Goal: Task Accomplishment & Management: Manage account settings

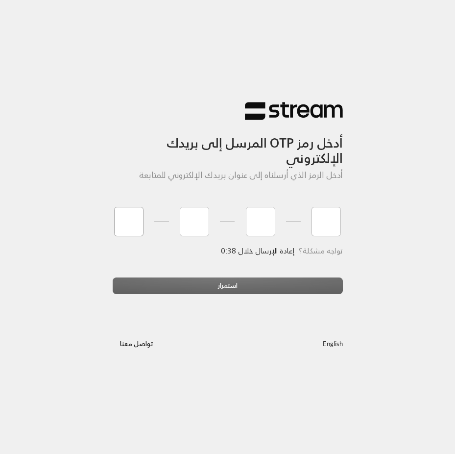
type input "2"
type input "1"
type input "7"
type input "9"
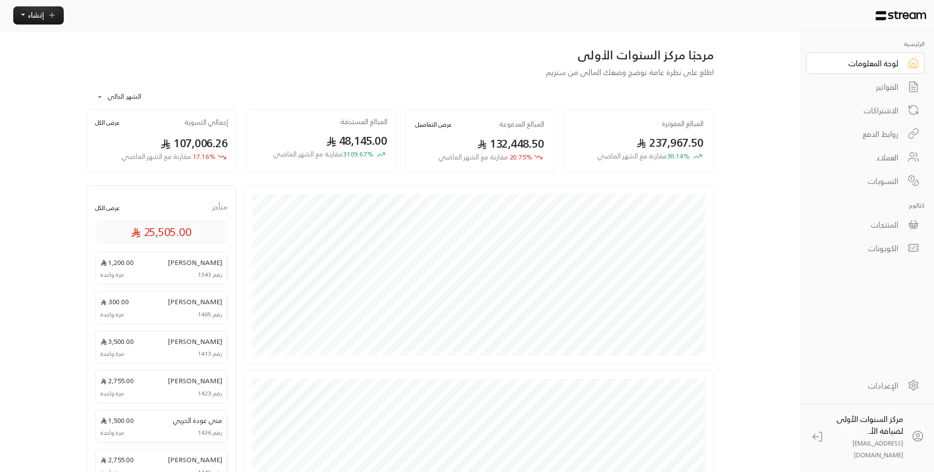
click at [455, 82] on div "الفواتير" at bounding box center [858, 87] width 79 height 12
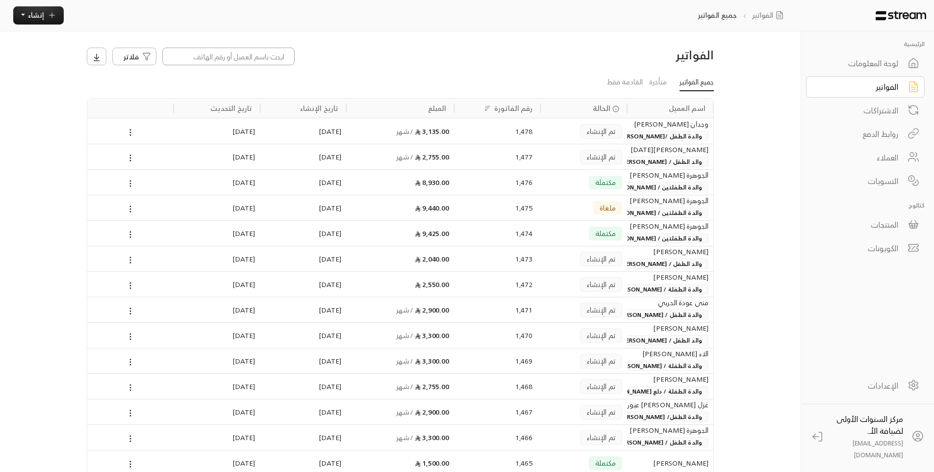
click at [232, 52] on input at bounding box center [228, 57] width 132 height 18
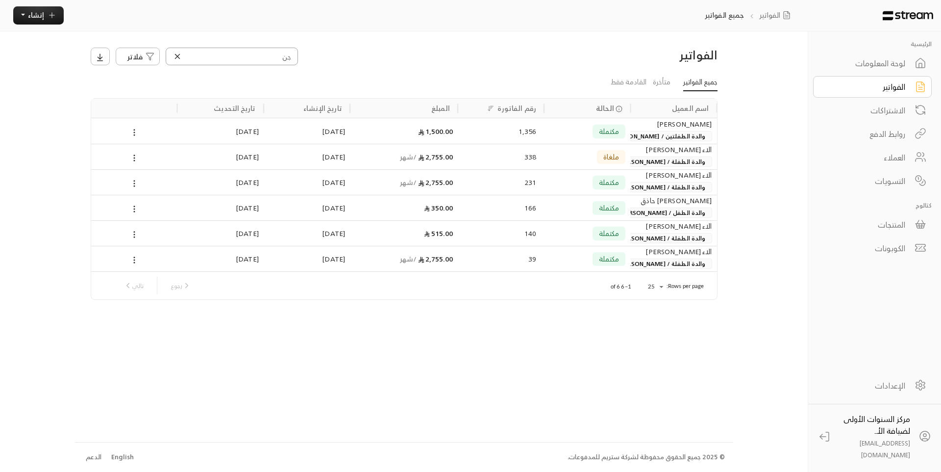
type input "جن"
click at [455, 135] on div "1,356" at bounding box center [501, 131] width 71 height 25
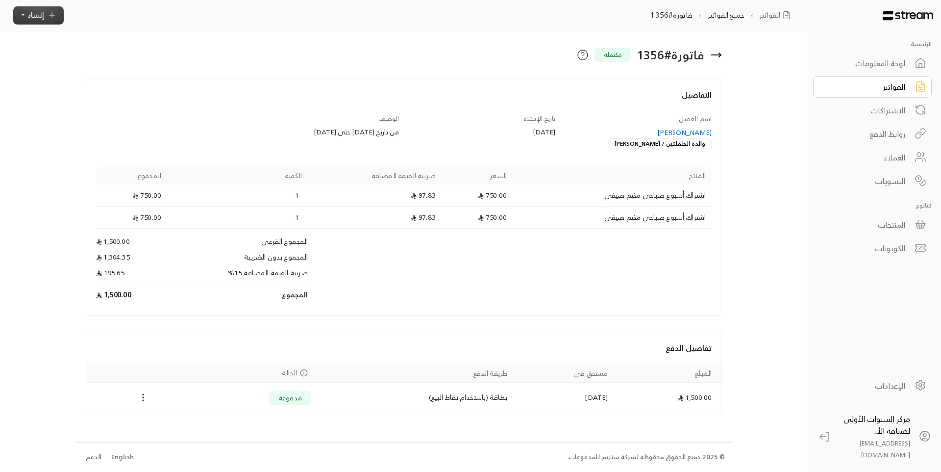
click at [39, 15] on span "إنشاء" at bounding box center [36, 15] width 16 height 12
click at [117, 59] on p "إنشاء فاتورة مرة واحدة بسهولة للمعاملات السريعة." at bounding box center [84, 59] width 123 height 19
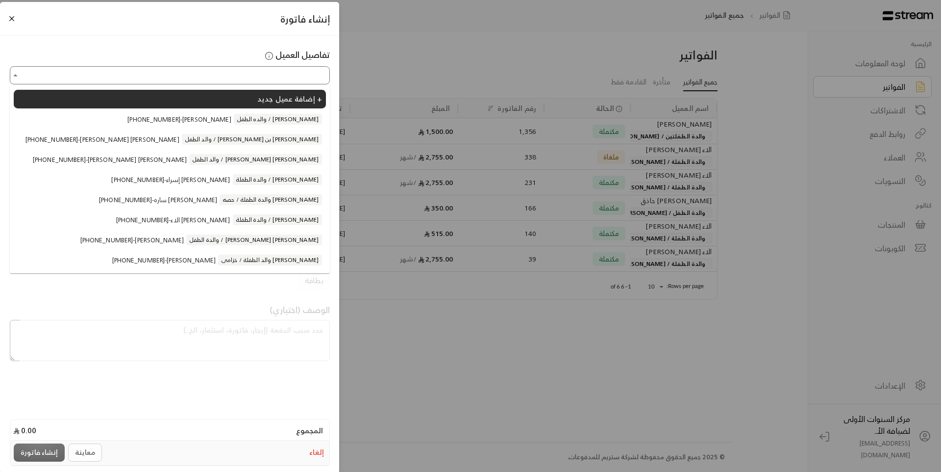
click at [277, 74] on input "اختر العميل" at bounding box center [169, 75] width 317 height 15
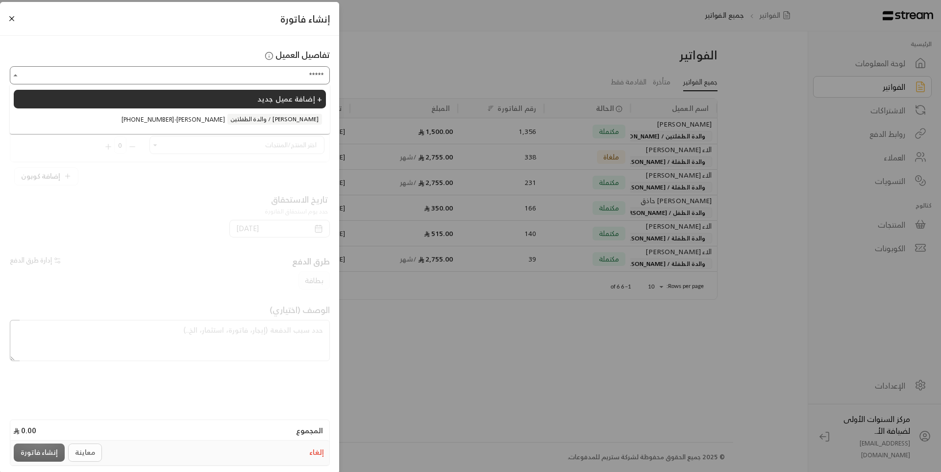
click at [268, 127] on li "+966541186934 - عبير حسن الحجيري والدة الطفلتين / جنى وليان زياد الحجيري" at bounding box center [170, 119] width 312 height 19
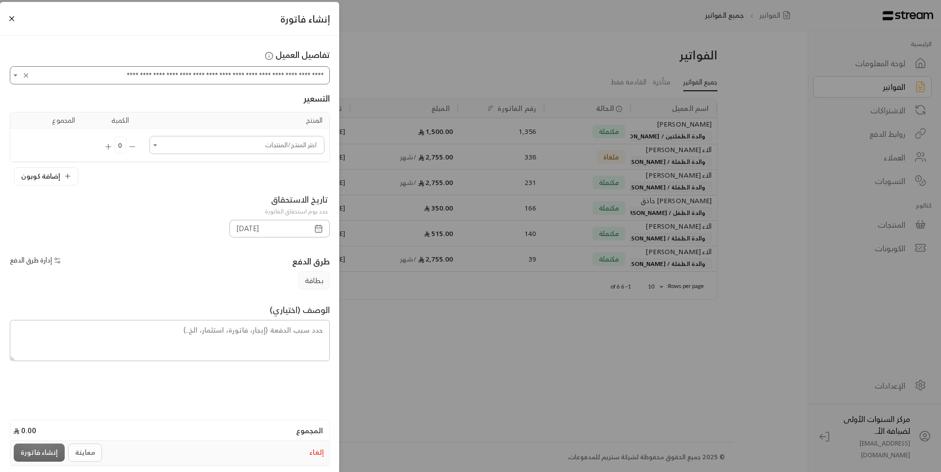
type input "**********"
click at [268, 140] on input "اختر العميل" at bounding box center [237, 144] width 172 height 15
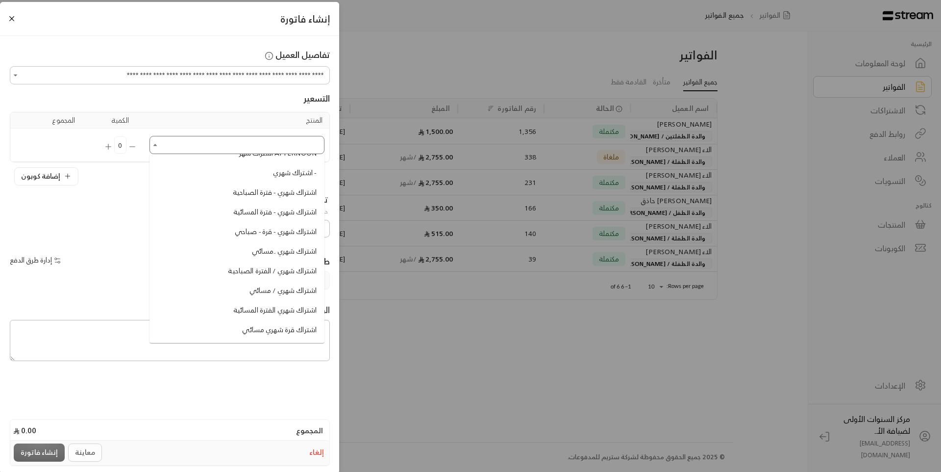
scroll to position [343, 0]
click at [255, 174] on span "اشتراك باليوم للفترة الصباحية" at bounding box center [274, 173] width 85 height 10
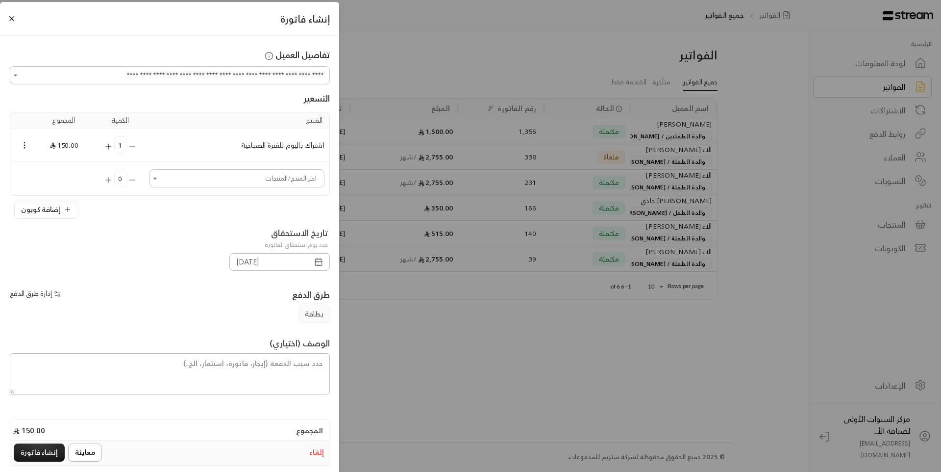
click at [157, 179] on icon "Open" at bounding box center [155, 178] width 4 height 2
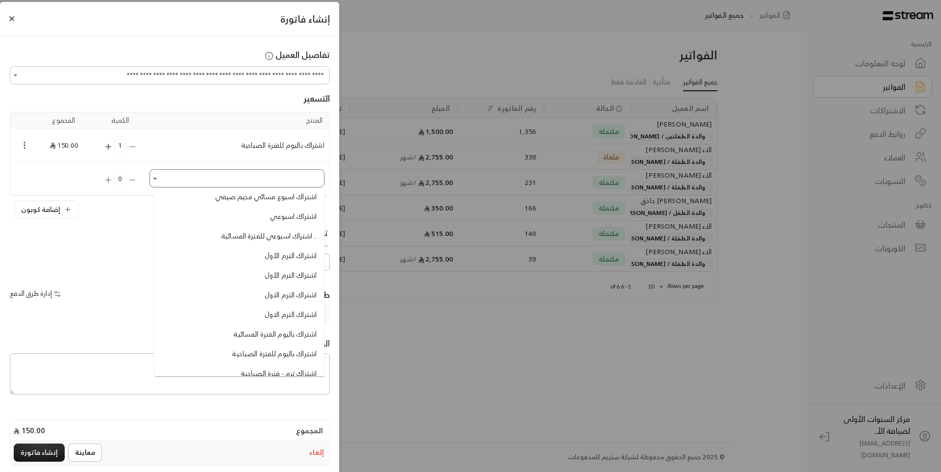
scroll to position [245, 0]
click at [247, 303] on span "اشتراك باليوم للفترة الصباحية" at bounding box center [274, 304] width 85 height 10
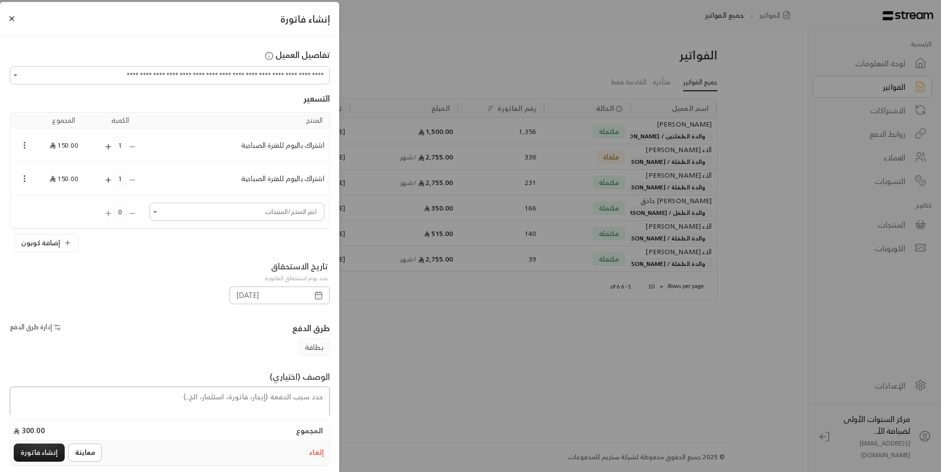
click at [309, 399] on textarea at bounding box center [170, 406] width 320 height 41
type textarea "من تاريخ 13 /8 /2025 حتى 14 /8/ 2025"
click at [53, 453] on button "إنشاء فاتورة" at bounding box center [39, 452] width 51 height 18
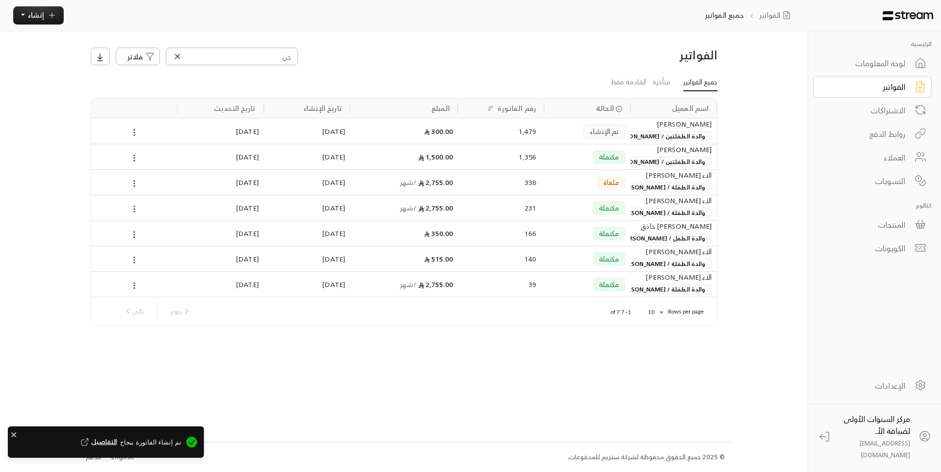
click at [455, 134] on div "1,479" at bounding box center [501, 131] width 71 height 25
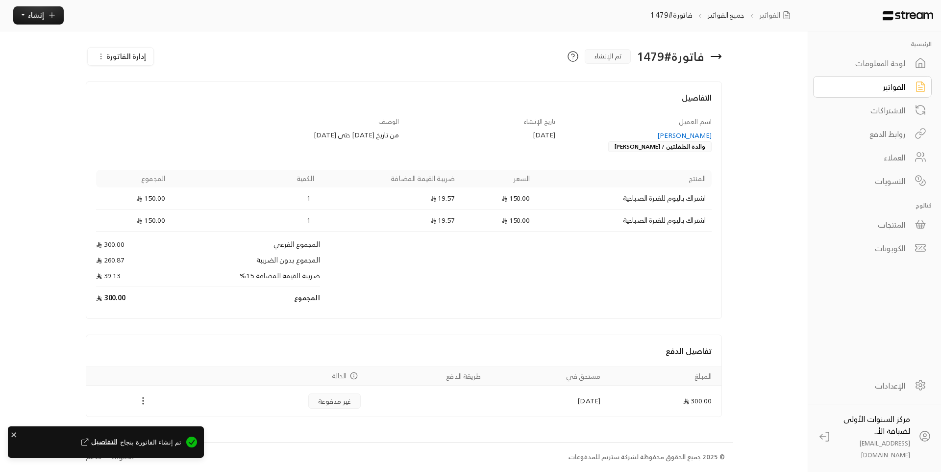
click at [144, 405] on icon "Payments" at bounding box center [143, 401] width 10 height 10
click at [164, 413] on li "تغيير الحالة الى مدفوعة" at bounding box center [180, 418] width 80 height 16
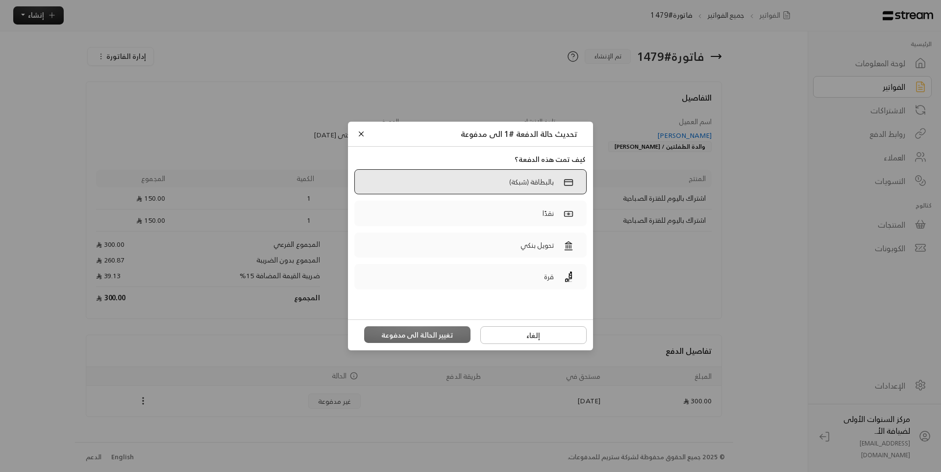
click at [455, 185] on label "بالبطاقة (شبكة)" at bounding box center [470, 181] width 232 height 25
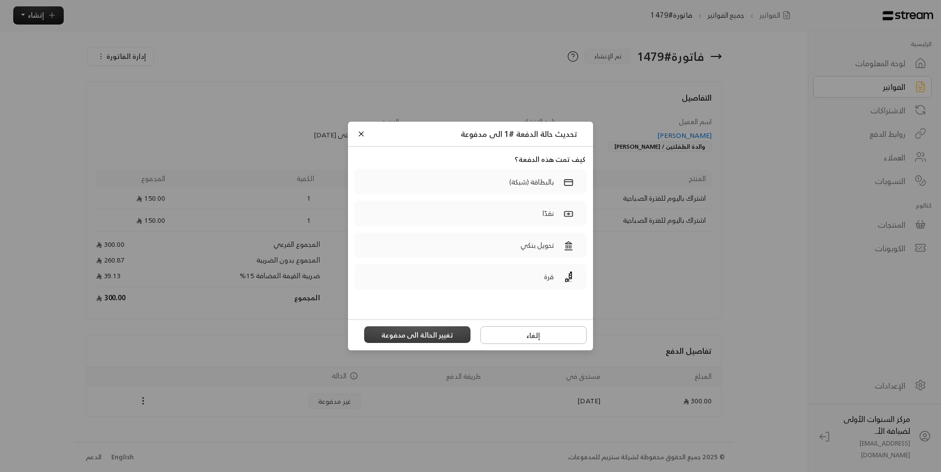
click at [432, 328] on button "تغيير الحالة الى مدفوعة" at bounding box center [417, 334] width 107 height 17
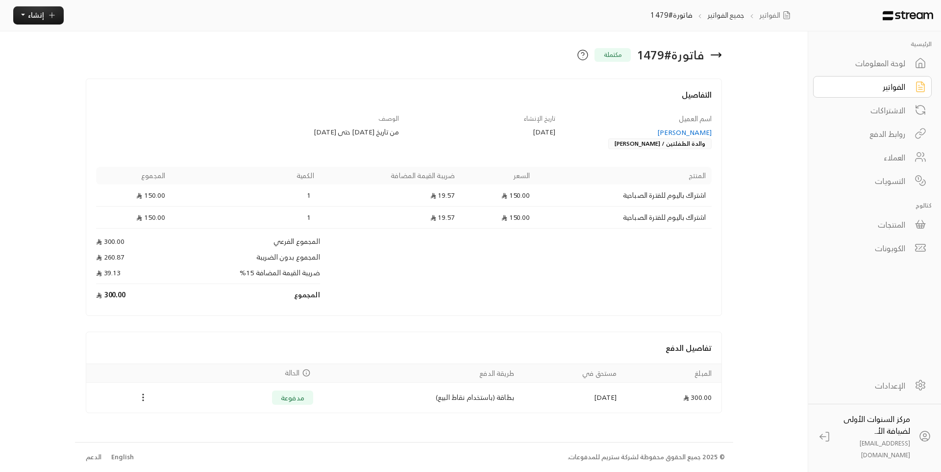
click at [455, 67] on div "لوحة المعلومات" at bounding box center [865, 63] width 79 height 12
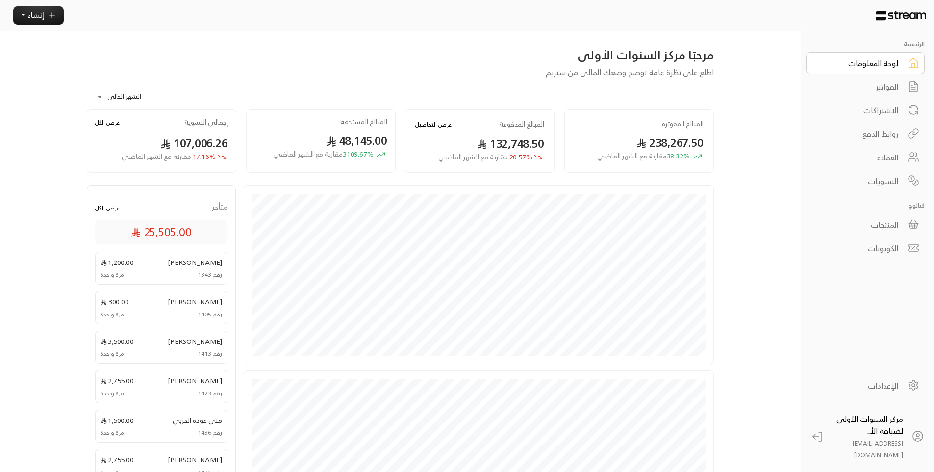
click at [455, 85] on div "الفواتير" at bounding box center [858, 87] width 79 height 12
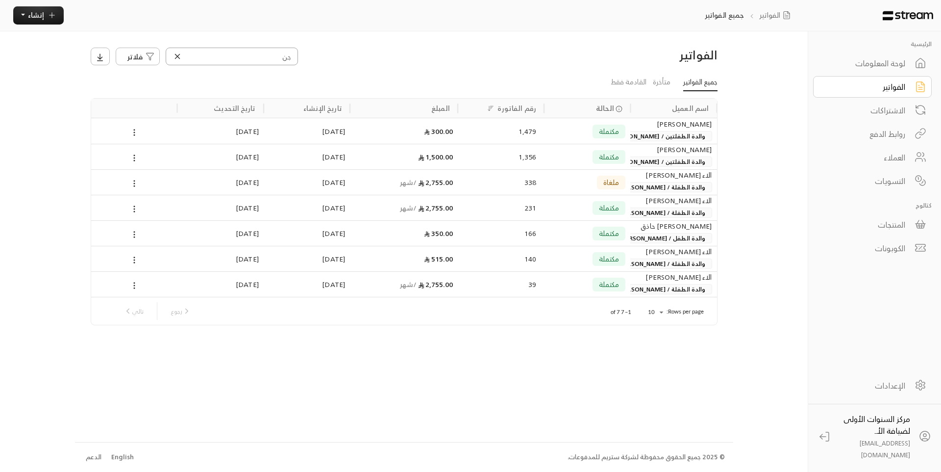
click at [286, 61] on input "جن" at bounding box center [232, 57] width 132 height 18
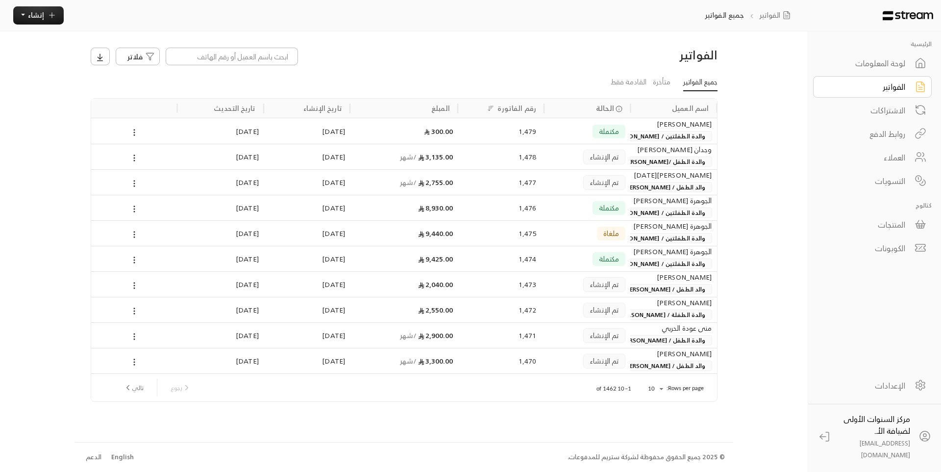
click at [415, 57] on div "فلاتر" at bounding box center [325, 57] width 468 height 18
click at [455, 160] on span "والدة الطفل /أحمد يوسف احمد حدادي" at bounding box center [640, 161] width 144 height 10
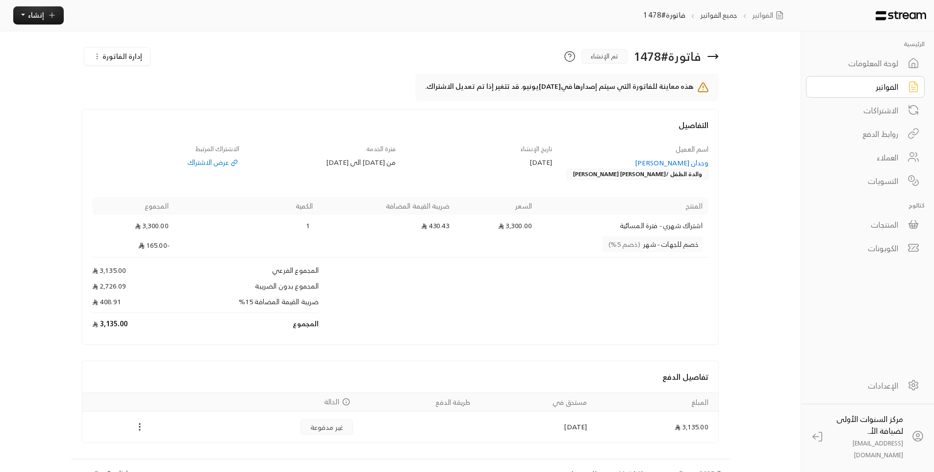
click at [455, 72] on link "لوحة المعلومات" at bounding box center [865, 63] width 119 height 22
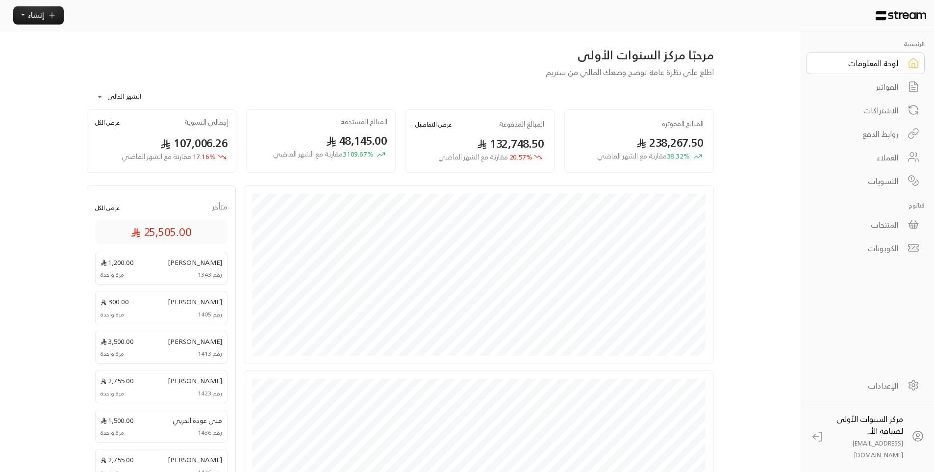
click at [455, 88] on div "الفواتير" at bounding box center [858, 87] width 79 height 12
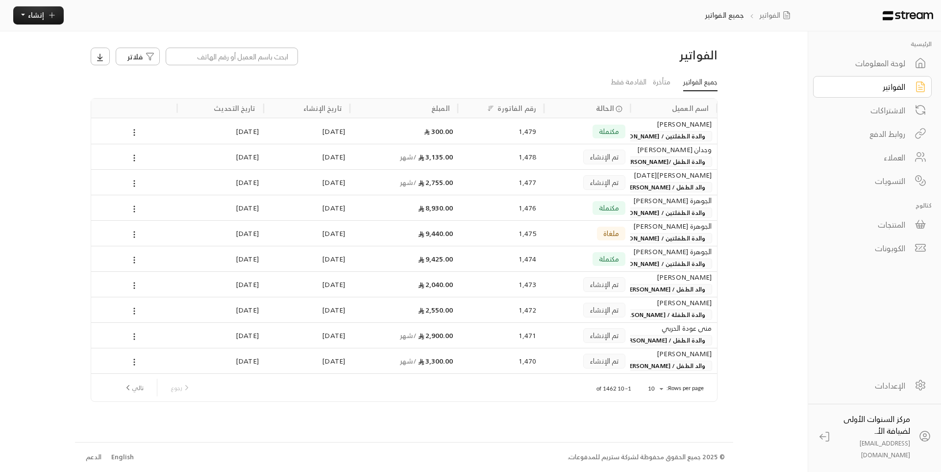
click at [455, 68] on div "لوحة المعلومات" at bounding box center [865, 63] width 79 height 12
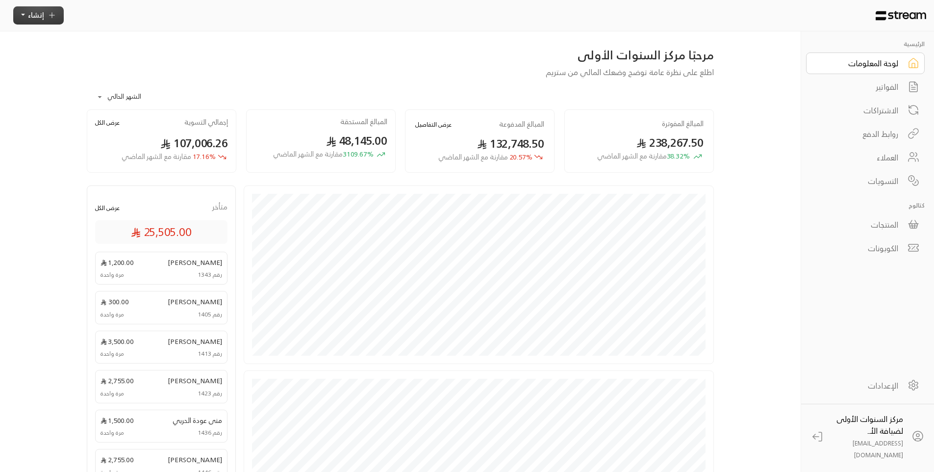
click at [38, 7] on button "إنشاء" at bounding box center [38, 15] width 50 height 18
click at [139, 105] on div "اشتراك أتمتة الفواتير المتكررة للفواتير المستمرة." at bounding box center [84, 97] width 123 height 28
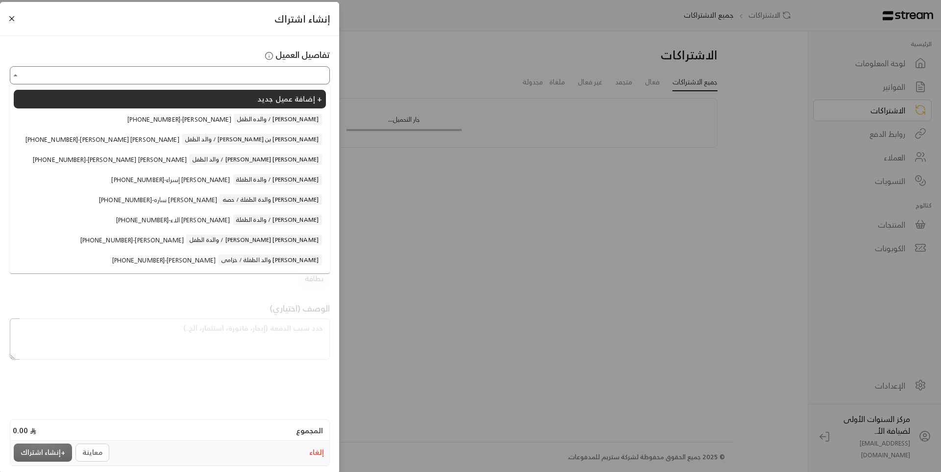
click at [247, 77] on input "اختر العميل" at bounding box center [169, 75] width 317 height 15
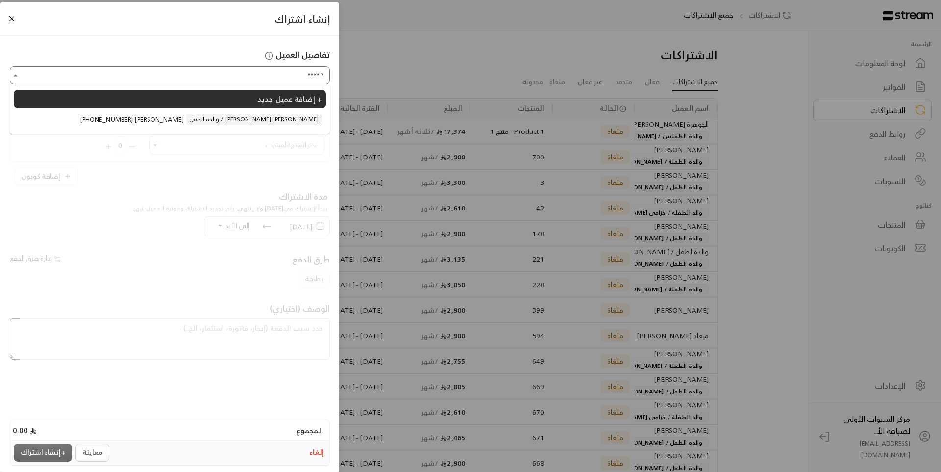
click at [242, 122] on span "والدة الطفل / [PERSON_NAME] [PERSON_NAME]" at bounding box center [254, 119] width 136 height 11
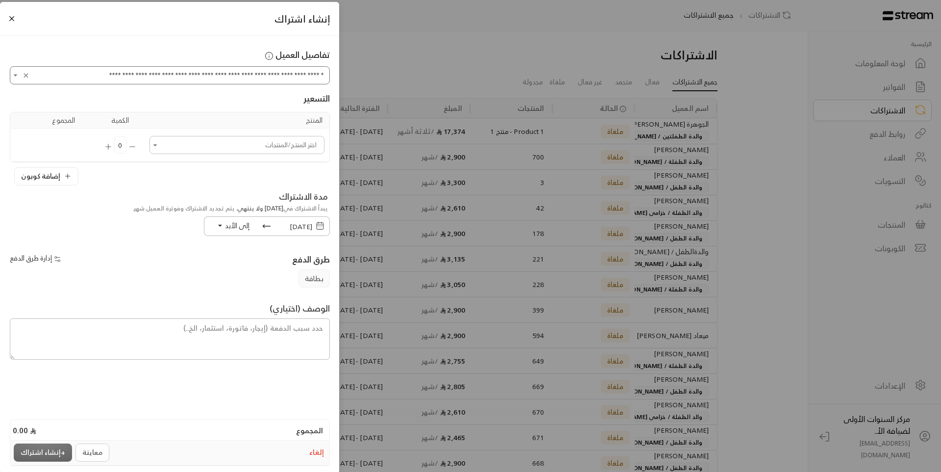
click at [241, 153] on div "اختر المنتج/المنتجات" at bounding box center [236, 145] width 175 height 18
type input "**********"
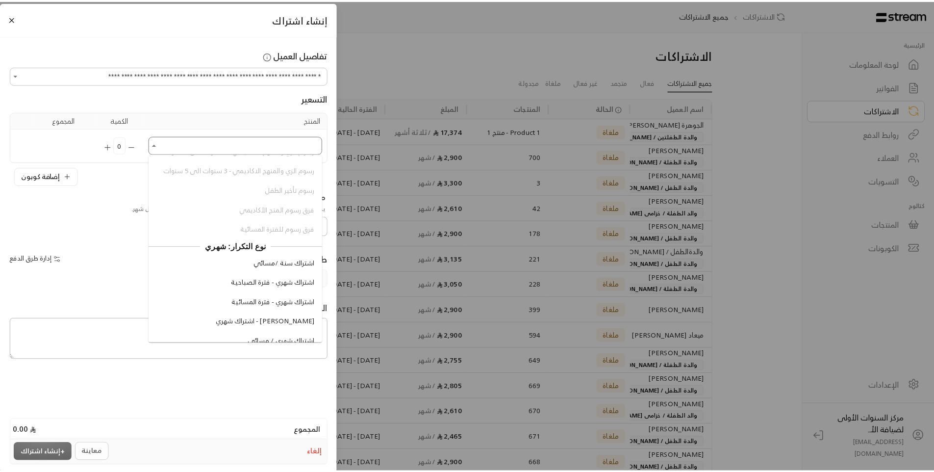
scroll to position [735, 0]
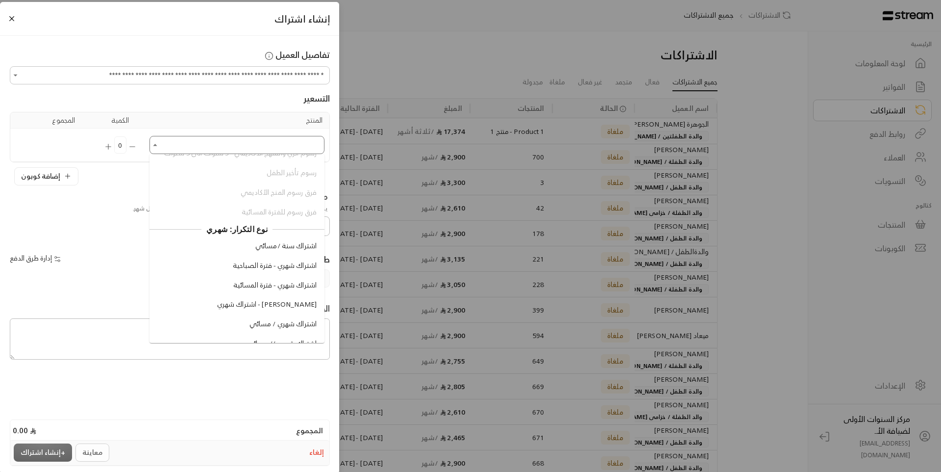
click at [264, 271] on span "اشتراك شهري - فترة الصباحية" at bounding box center [275, 265] width 84 height 10
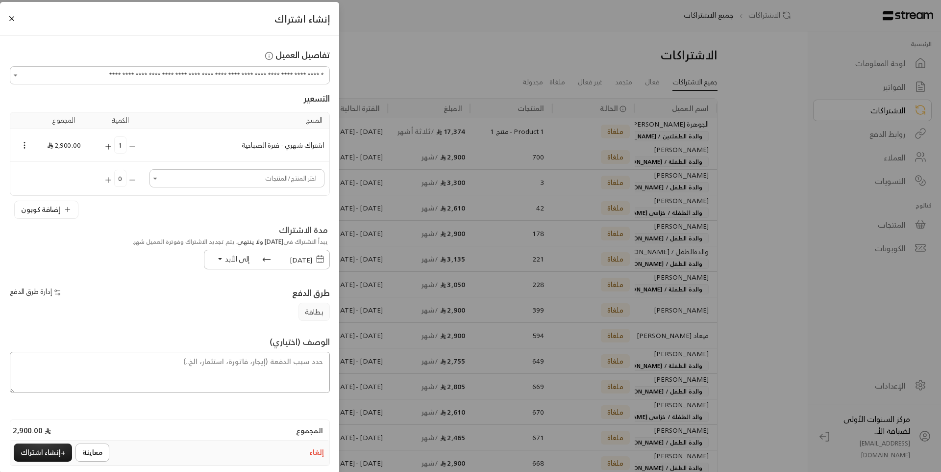
click at [316, 363] on textarea at bounding box center [170, 371] width 320 height 41
click at [291, 260] on span "[DATE]" at bounding box center [301, 259] width 23 height 12
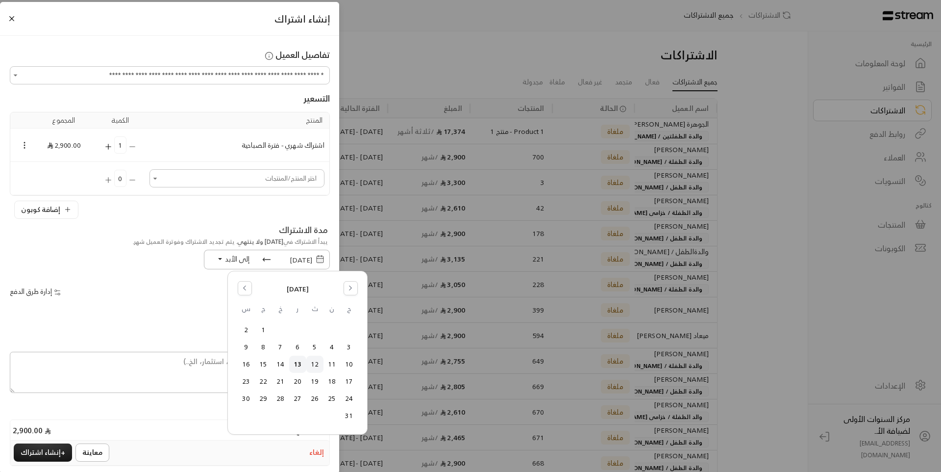
click at [310, 366] on button "12" at bounding box center [315, 364] width 16 height 16
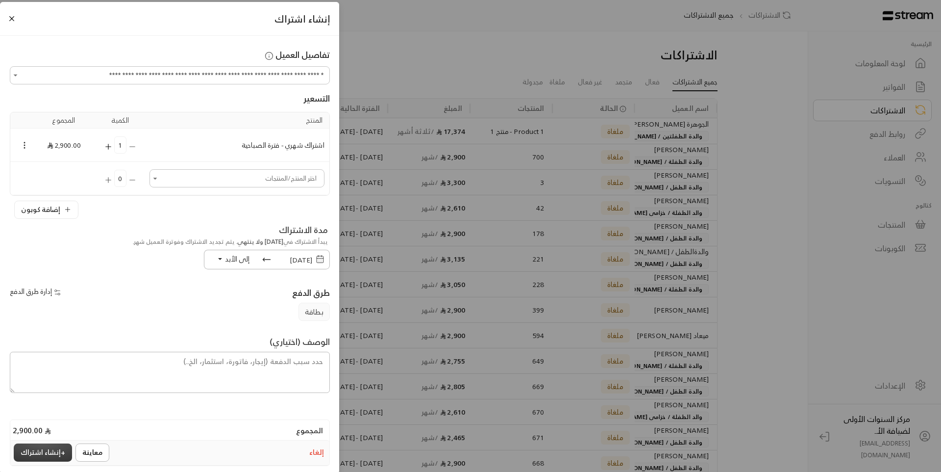
click at [47, 449] on button "+ إنشاء اشتراك" at bounding box center [43, 452] width 58 height 18
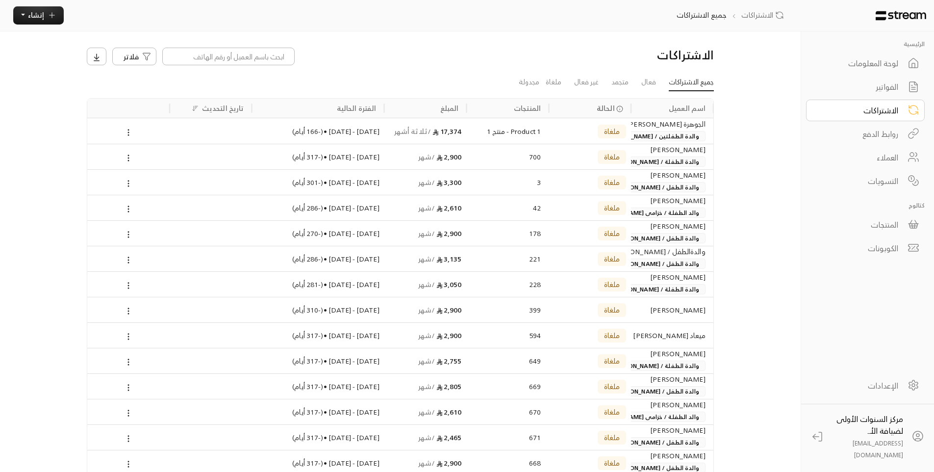
click at [455, 58] on div "لوحة المعلومات" at bounding box center [858, 63] width 79 height 12
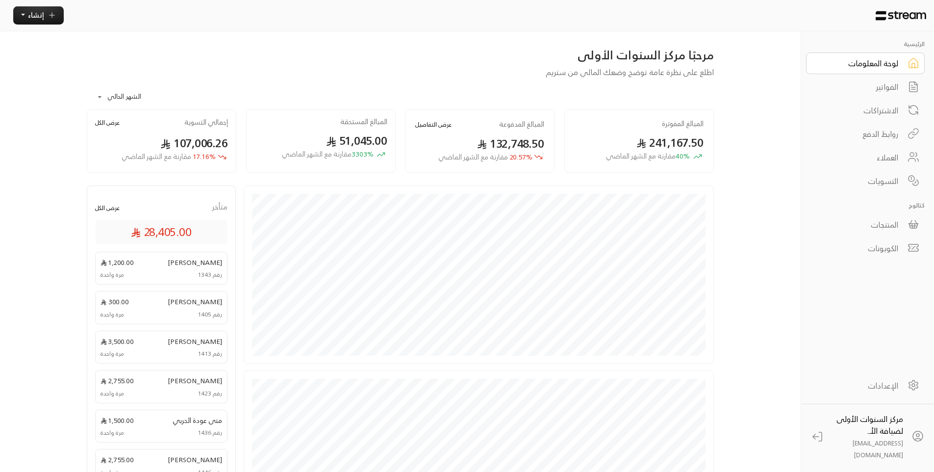
click at [455, 94] on link "الفواتير" at bounding box center [865, 87] width 119 height 22
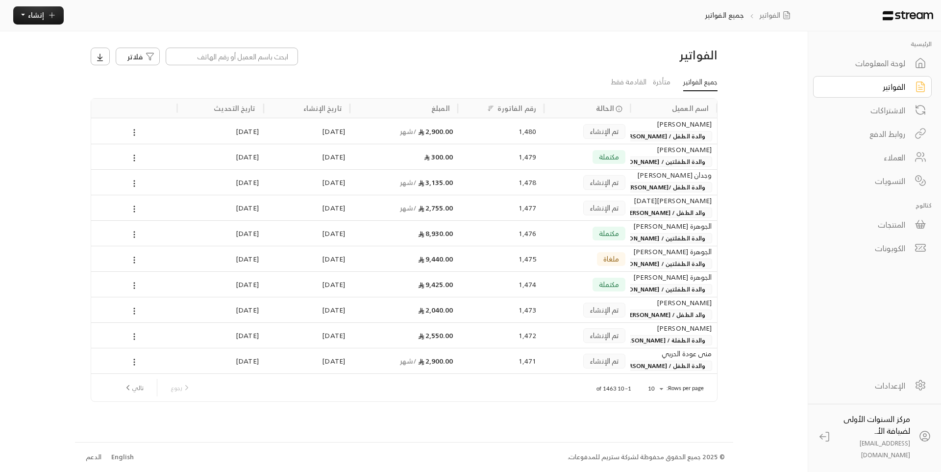
click at [455, 126] on div "[PERSON_NAME]" at bounding box center [673, 124] width 76 height 11
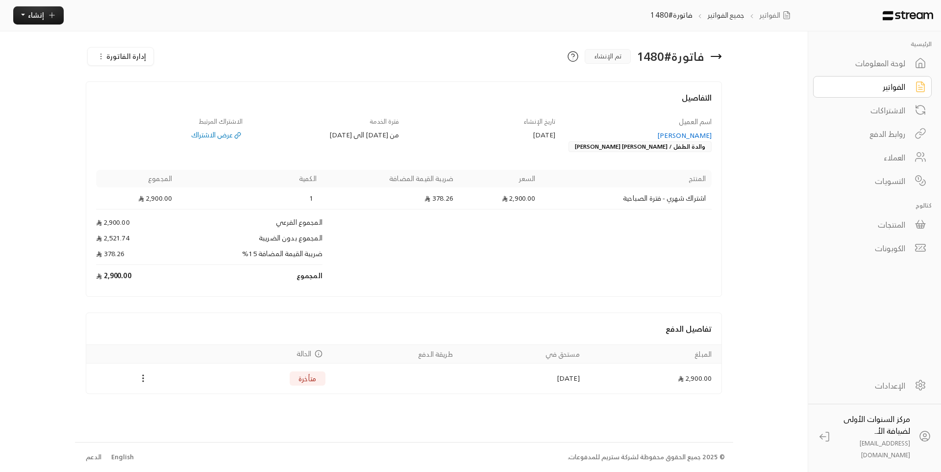
click at [455, 132] on div "[PERSON_NAME]" at bounding box center [638, 135] width 147 height 10
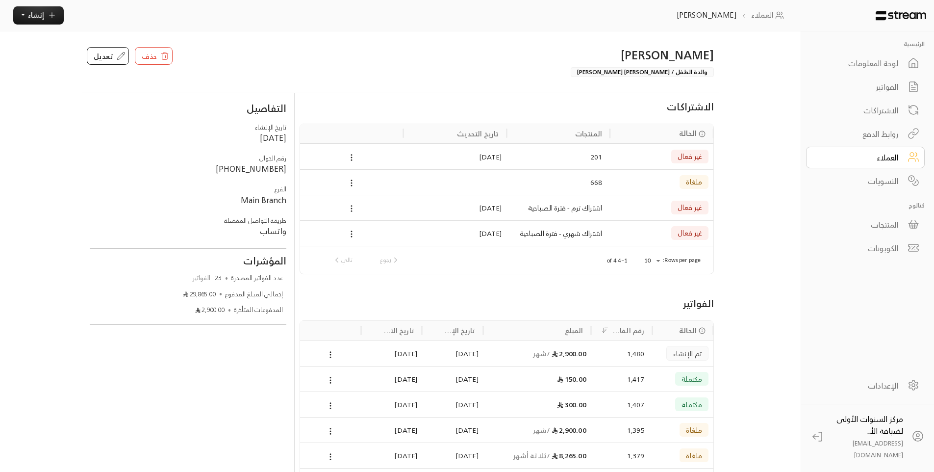
click at [353, 208] on icon at bounding box center [351, 208] width 9 height 9
click at [368, 248] on li "إلغاء" at bounding box center [364, 242] width 31 height 16
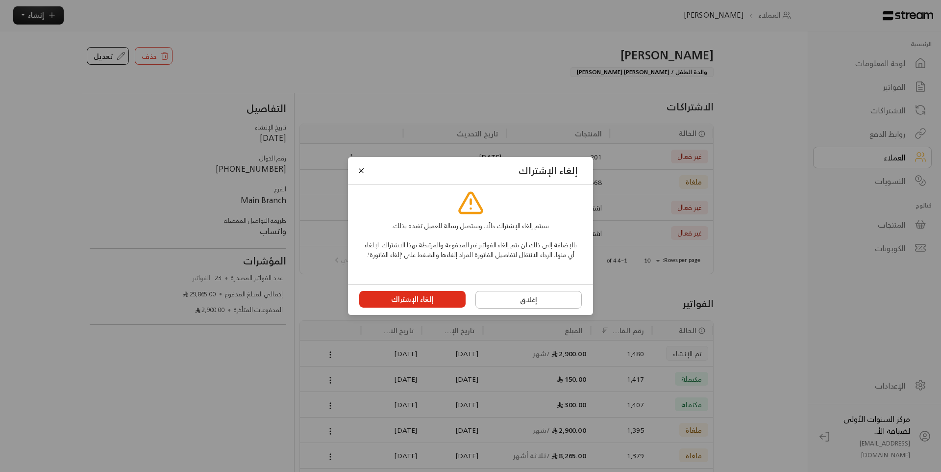
click at [447, 307] on button "إلغاء الإشتراك" at bounding box center [412, 299] width 107 height 17
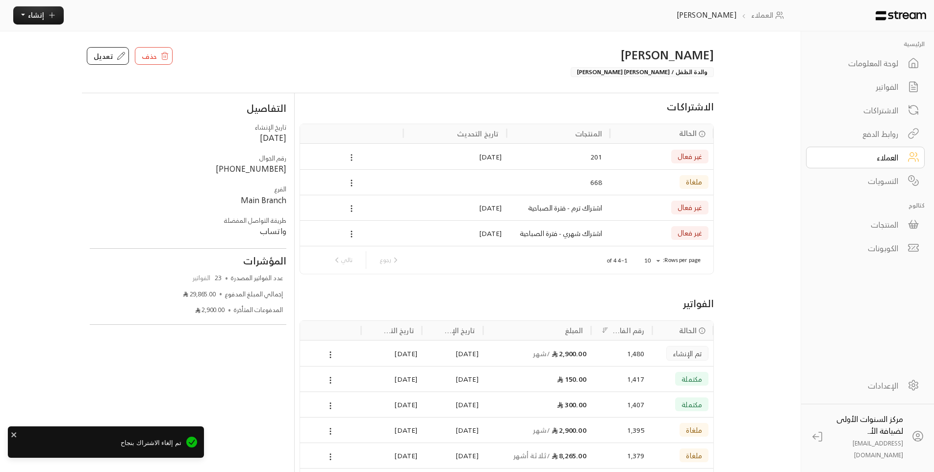
click at [350, 156] on icon at bounding box center [351, 157] width 9 height 9
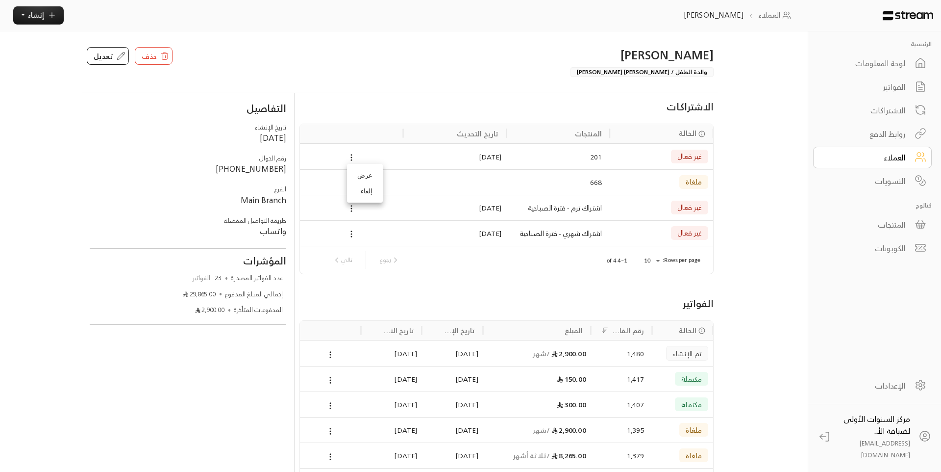
click at [365, 196] on li "إلغاء" at bounding box center [364, 191] width 31 height 16
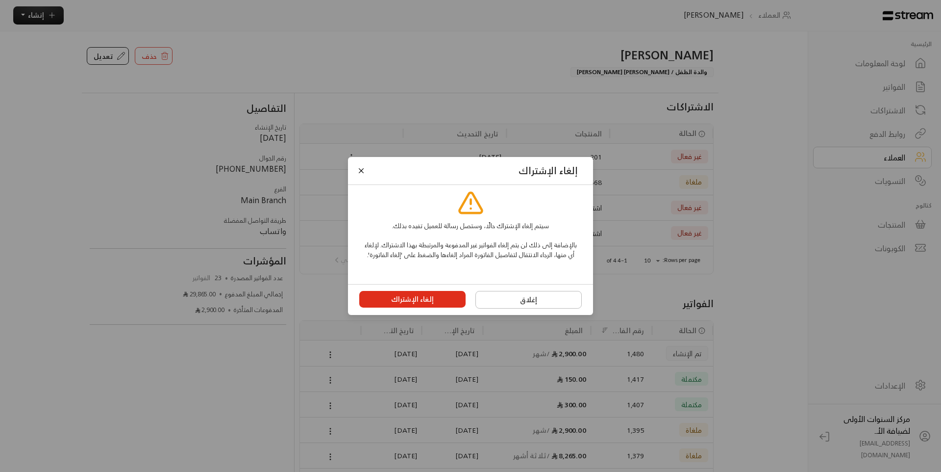
click at [432, 303] on button "إلغاء الإشتراك" at bounding box center [412, 299] width 107 height 17
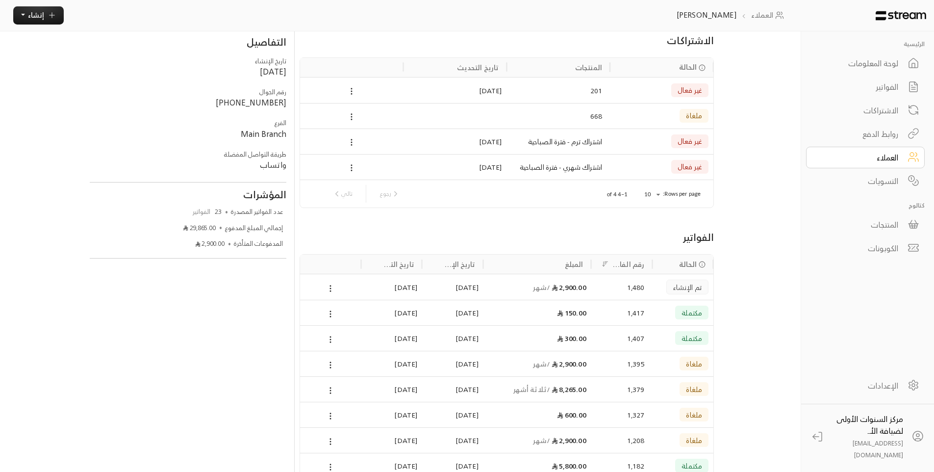
scroll to position [49, 0]
